Goal: Information Seeking & Learning: Check status

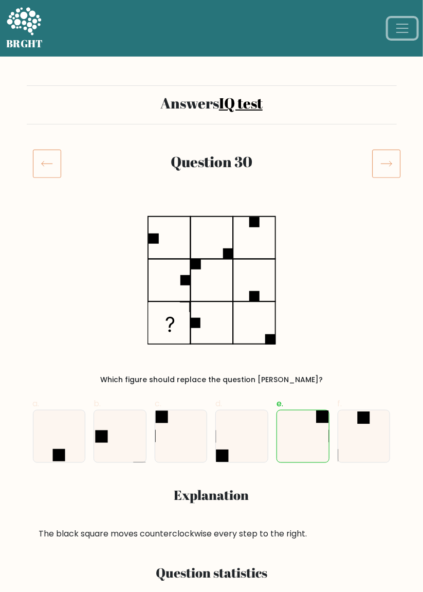
click at [402, 26] on span "Toggle navigation" at bounding box center [402, 28] width 15 height 15
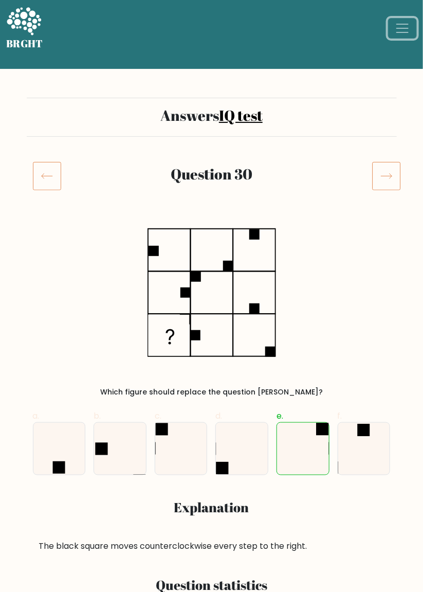
click at [404, 26] on span "Toggle navigation" at bounding box center [402, 28] width 15 height 15
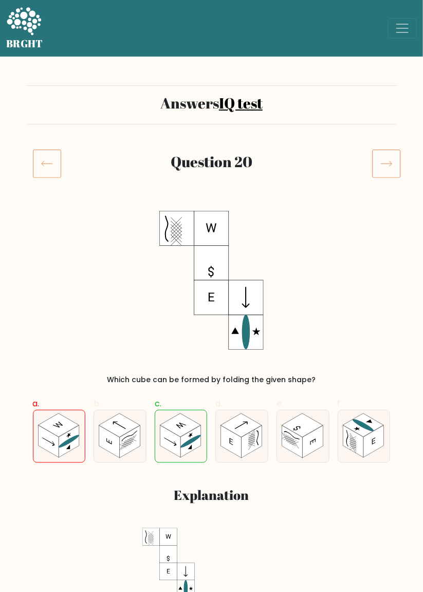
click at [49, 159] on icon at bounding box center [47, 163] width 28 height 29
